Goal: Information Seeking & Learning: Learn about a topic

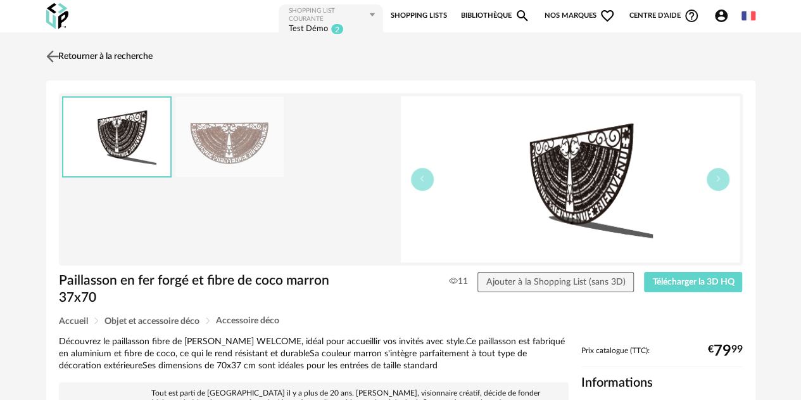
click at [130, 50] on link "Retourner à la recherche" at bounding box center [98, 56] width 110 height 28
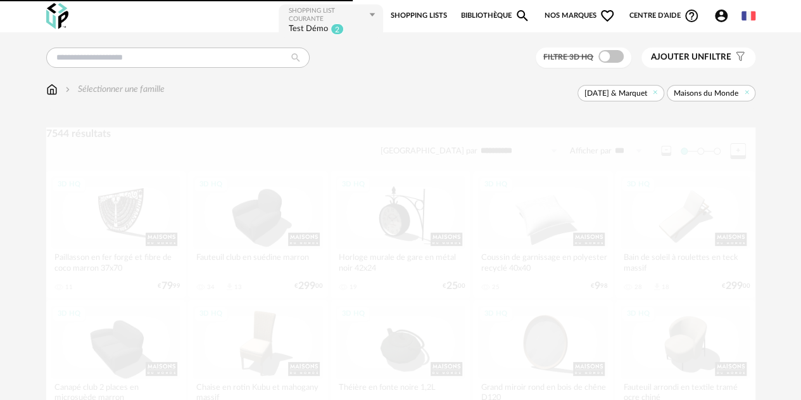
click at [493, 13] on link "Bibliothèque Magnify icon" at bounding box center [496, 15] width 70 height 25
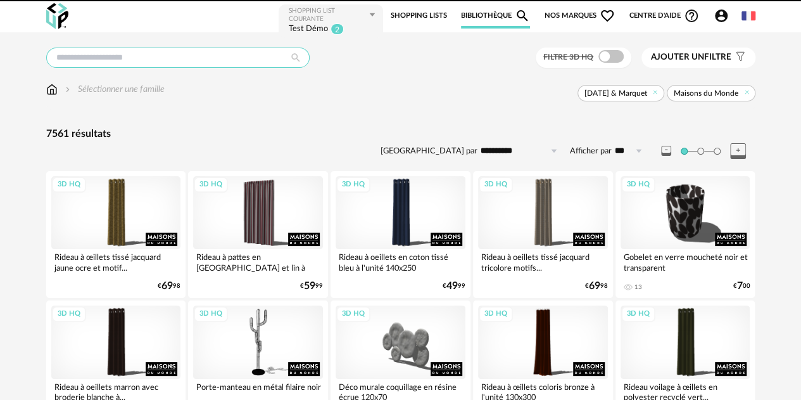
click at [129, 54] on input "text" at bounding box center [177, 58] width 263 height 20
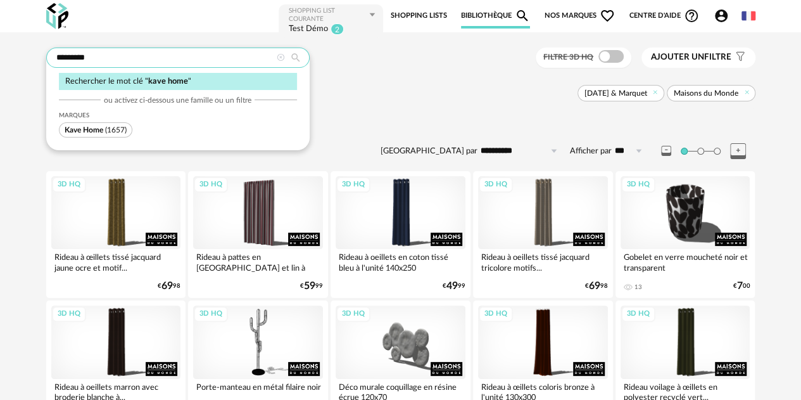
type input "*********"
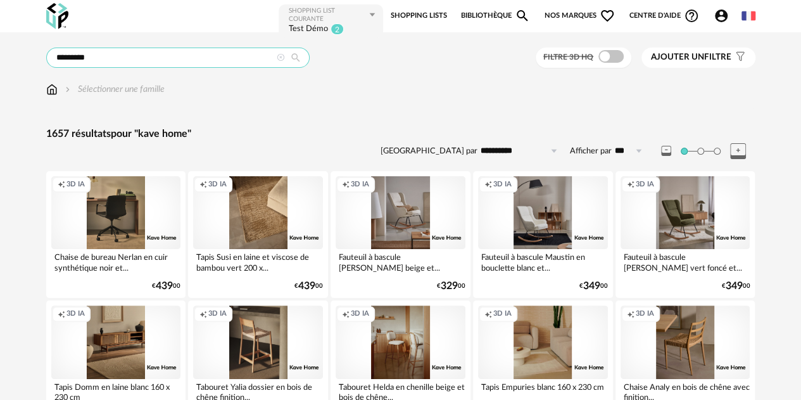
click at [129, 54] on input "*********" at bounding box center [177, 58] width 263 height 20
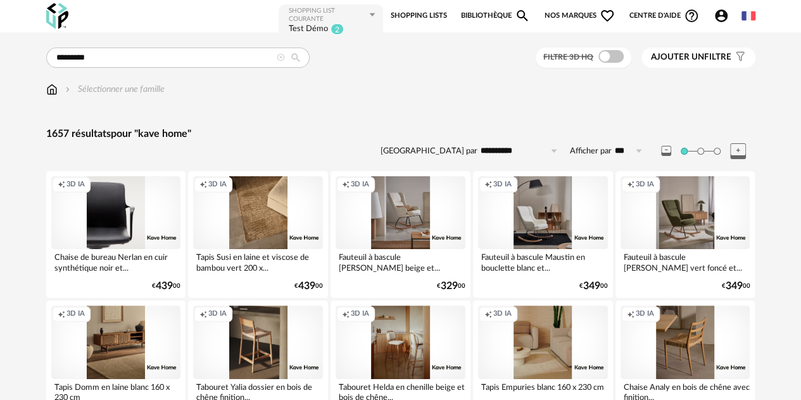
click at [120, 213] on div "Creation icon 3D IA" at bounding box center [116, 212] width 130 height 73
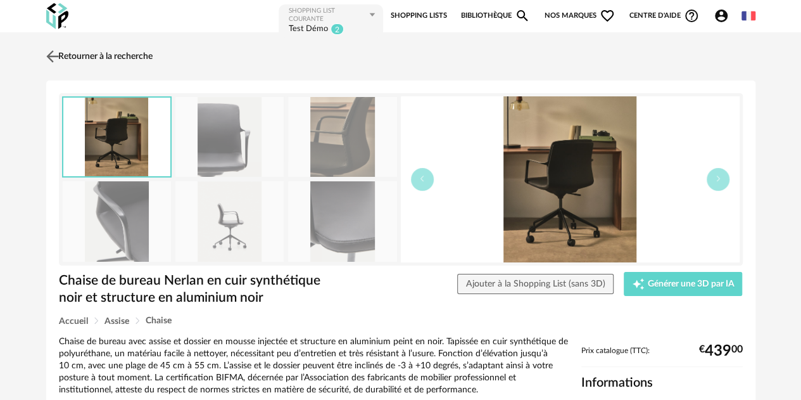
click at [127, 55] on link "Retourner à la recherche" at bounding box center [98, 56] width 110 height 28
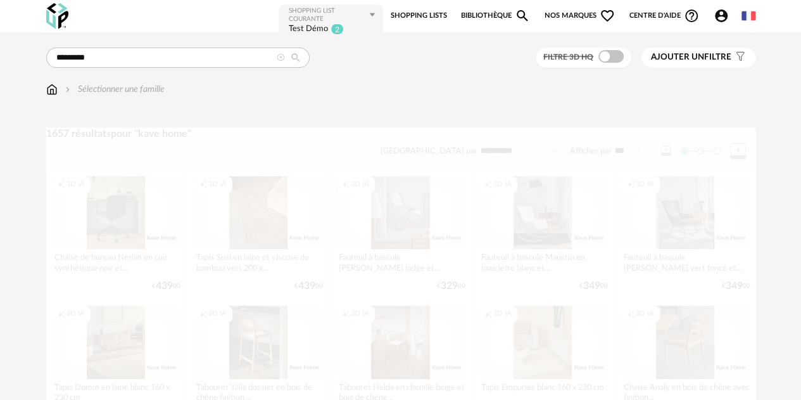
click at [490, 14] on link "Bibliothèque Magnify icon" at bounding box center [496, 15] width 70 height 25
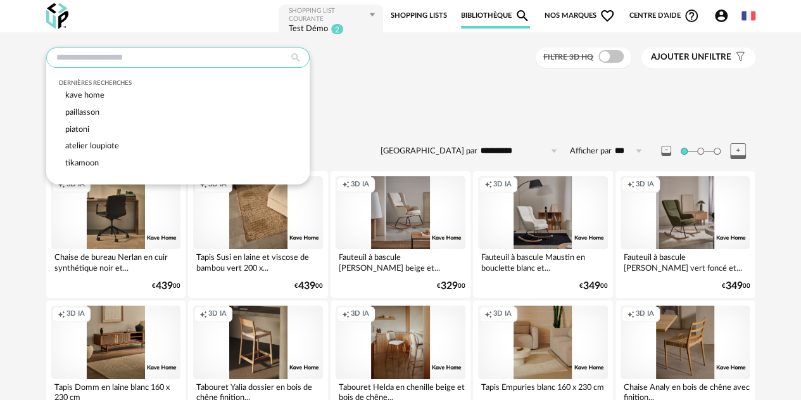
click at [80, 64] on input "text" at bounding box center [177, 58] width 263 height 20
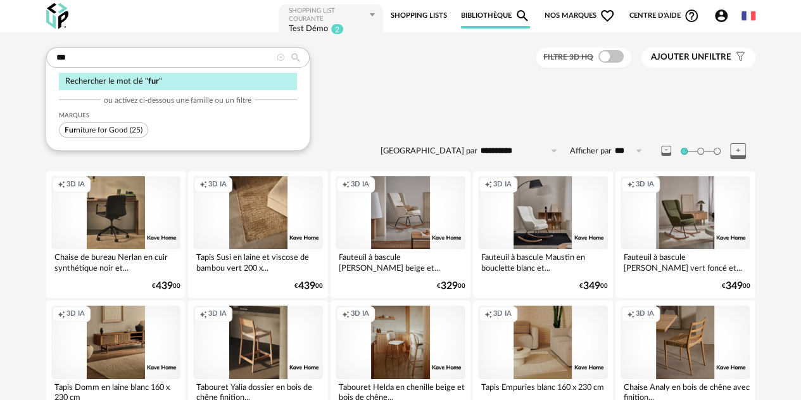
click at [99, 124] on span "Fur niture for Good (25)" at bounding box center [103, 129] width 89 height 15
type input "*********"
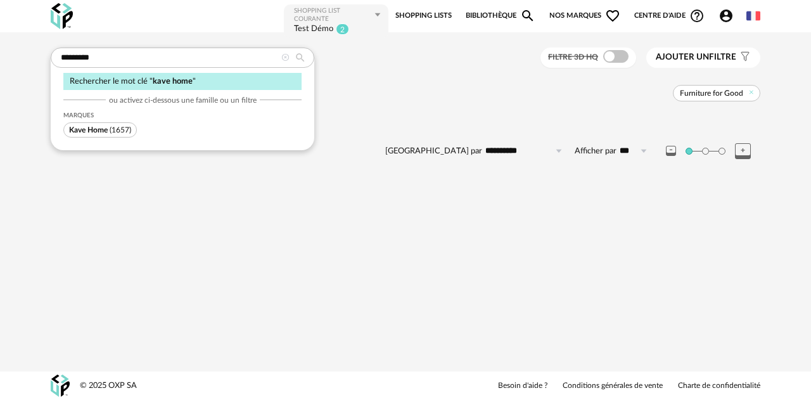
click at [286, 55] on icon at bounding box center [285, 58] width 8 height 8
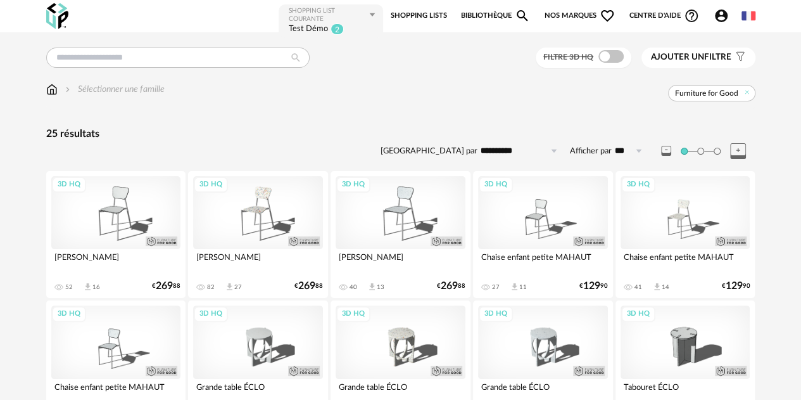
click at [133, 219] on div "3D HQ" at bounding box center [116, 212] width 130 height 73
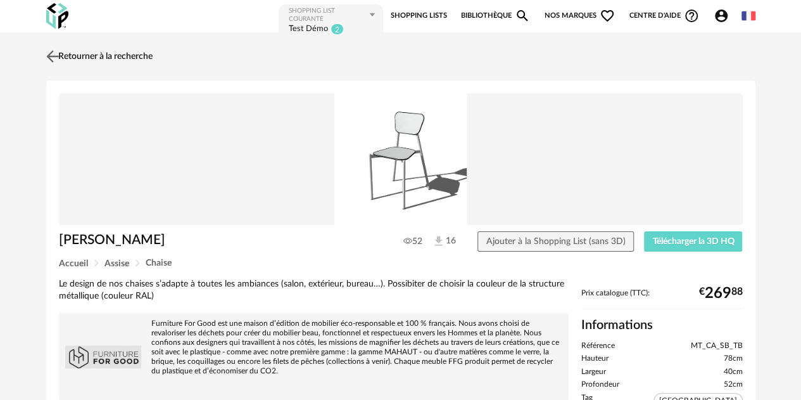
click at [153, 55] on link "Retourner à la recherche" at bounding box center [98, 56] width 110 height 28
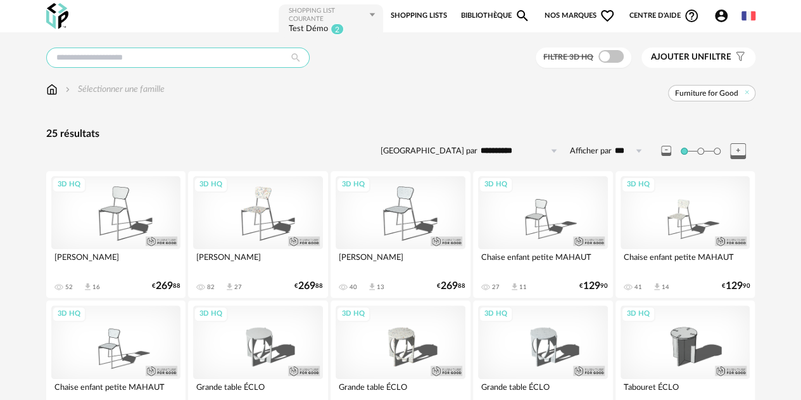
click at [123, 58] on input "text" at bounding box center [177, 58] width 263 height 20
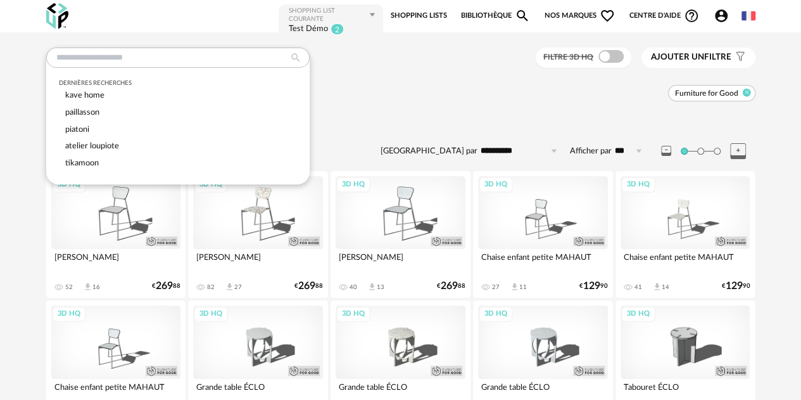
click at [746, 90] on icon at bounding box center [746, 93] width 8 height 8
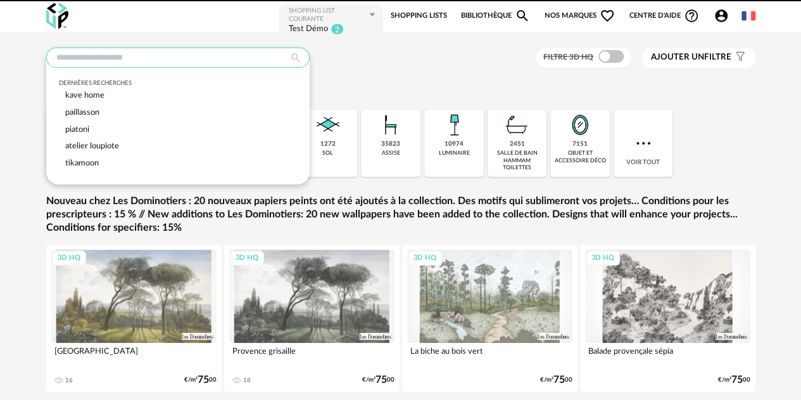
click at [136, 53] on input "text" at bounding box center [177, 58] width 263 height 20
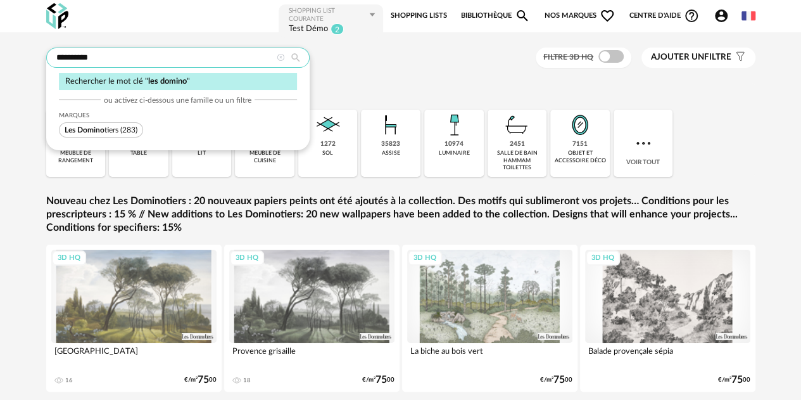
type input "**********"
click at [106, 124] on span "Les Domino tiers (283)" at bounding box center [101, 129] width 84 height 15
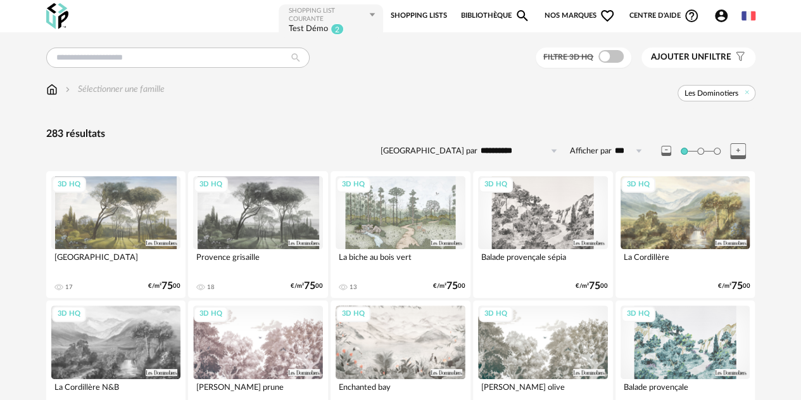
click at [115, 227] on div "3D HQ" at bounding box center [116, 212] width 130 height 73
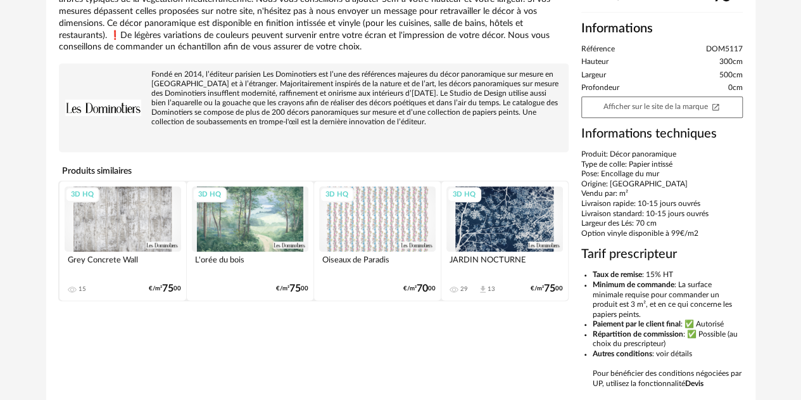
scroll to position [317, 0]
